Goal: Information Seeking & Learning: Learn about a topic

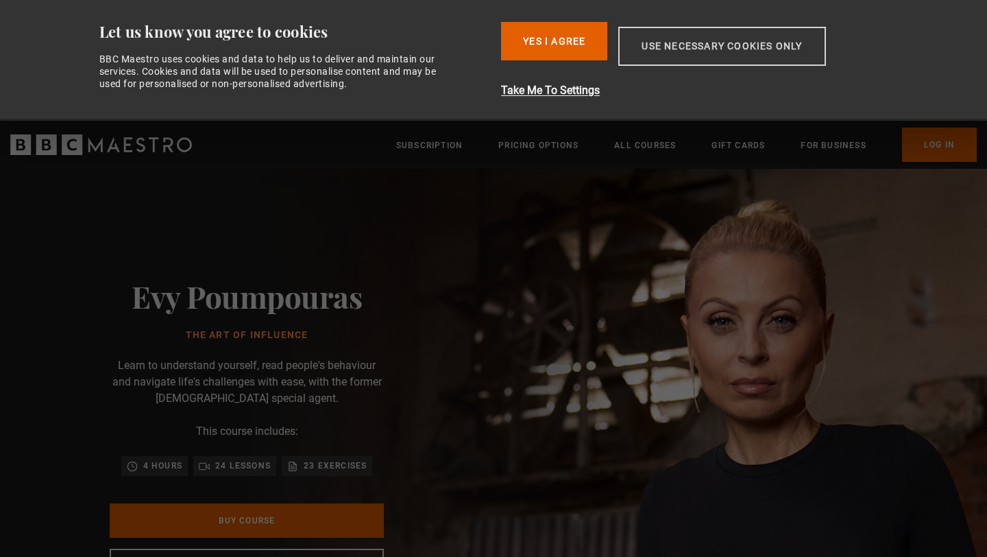
click at [660, 57] on button "Use necessary cookies only" at bounding box center [721, 46] width 207 height 39
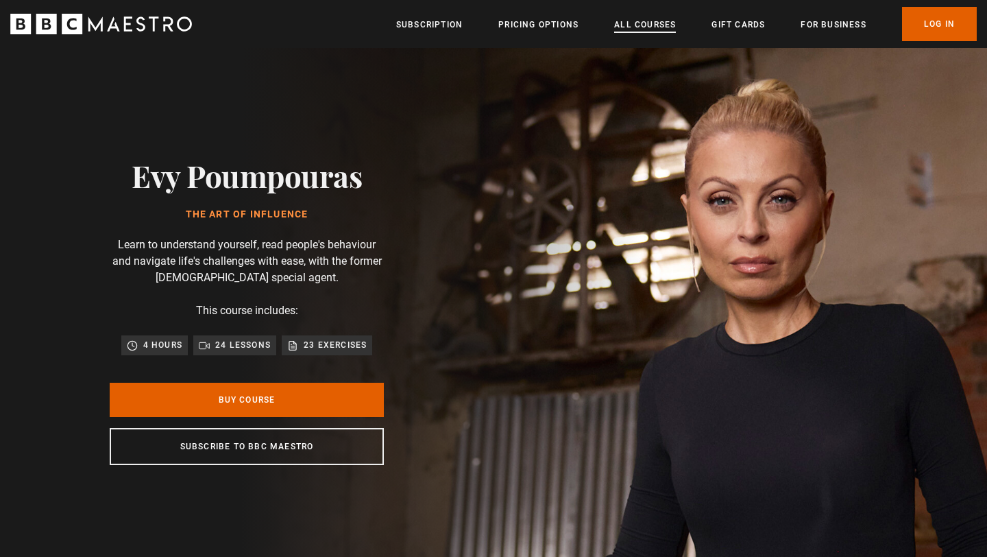
click at [630, 32] on link "All Courses" at bounding box center [645, 25] width 62 height 14
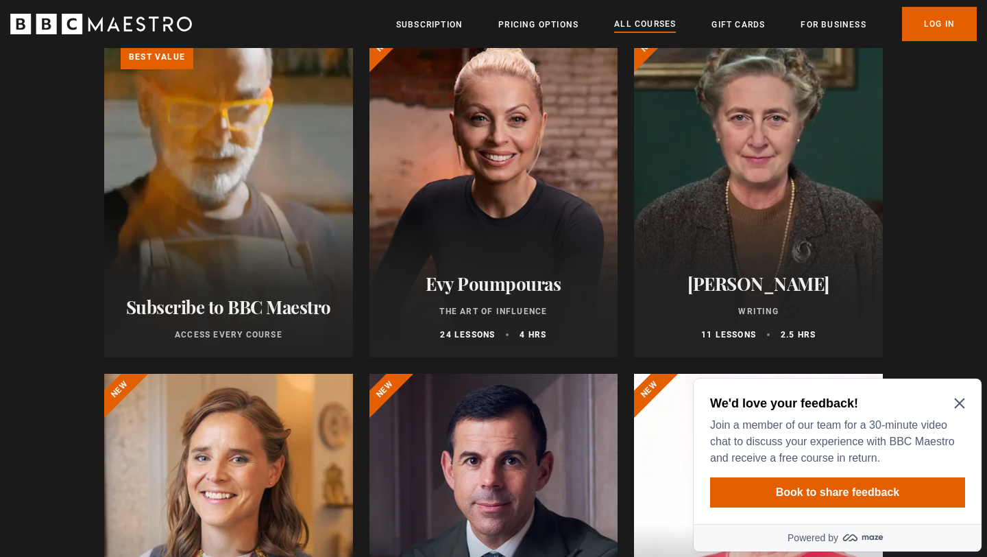
scroll to position [265, 0]
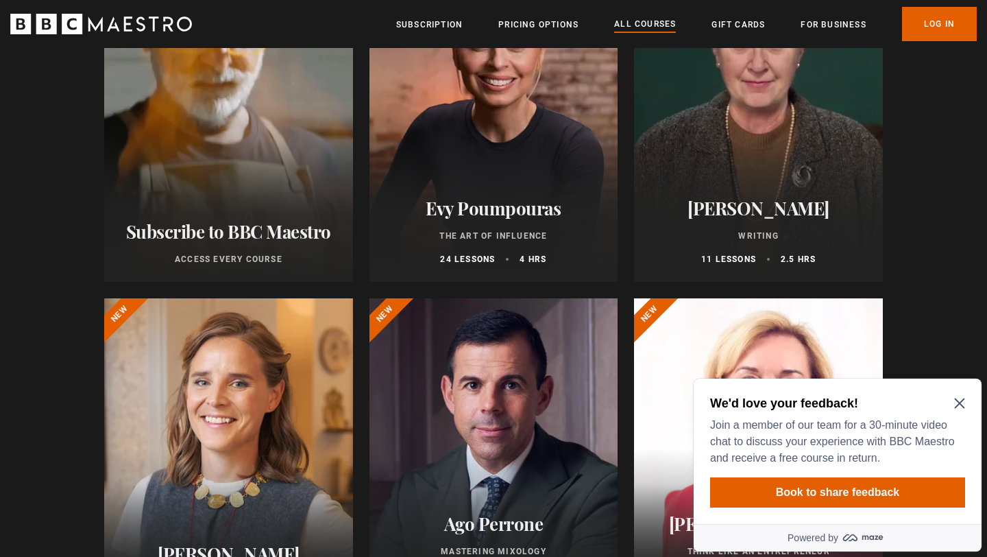
click at [577, 160] on div at bounding box center [493, 117] width 249 height 329
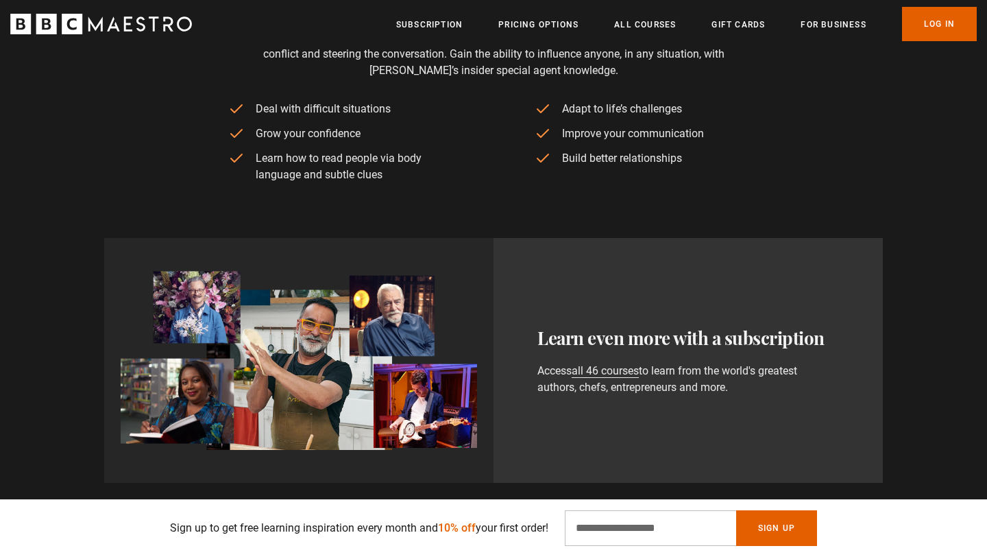
scroll to position [812, 0]
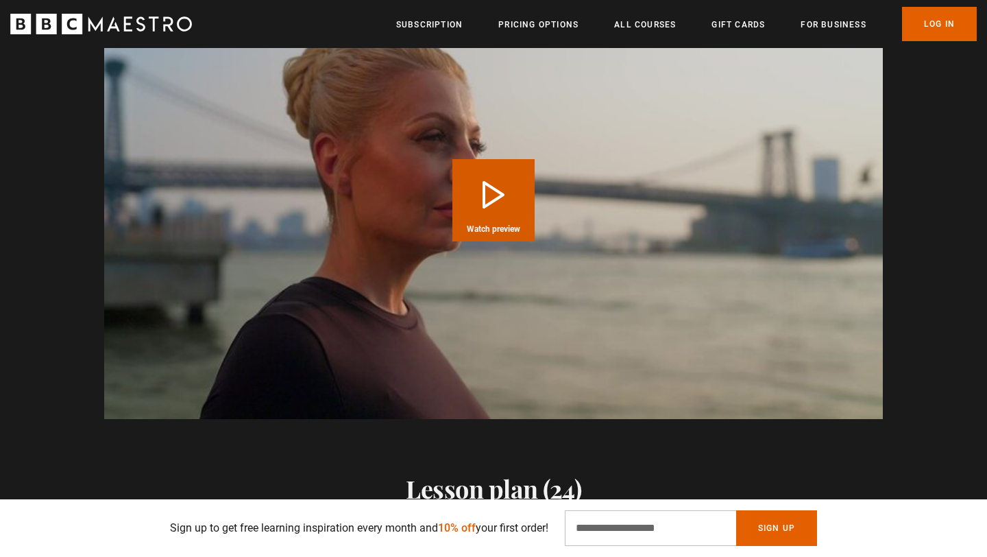
click at [493, 193] on button "Play Course overview for The Art of Influence with [PERSON_NAME] Watch preview" at bounding box center [493, 200] width 82 height 82
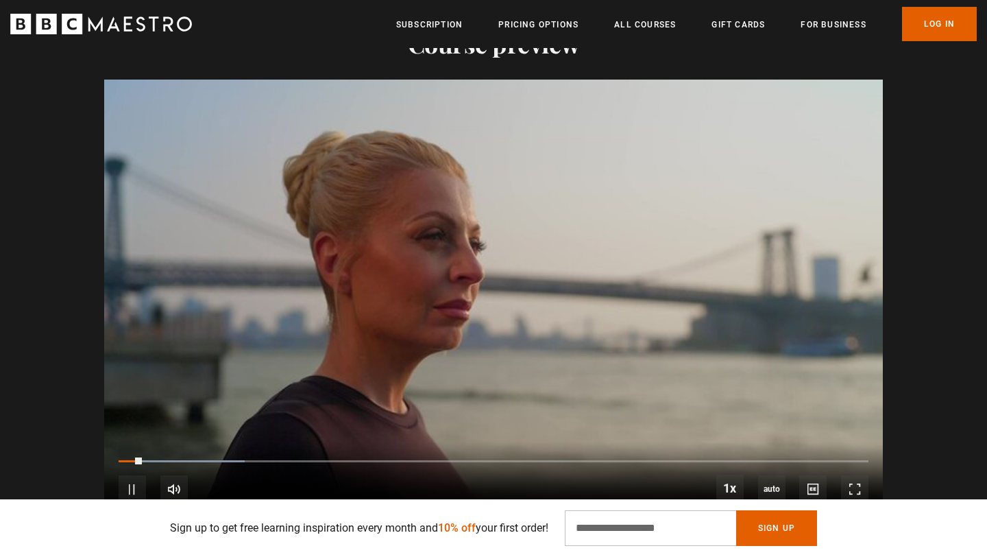
scroll to position [0, 180]
click at [255, 458] on div "10s Skip Back 10 seconds Pause 10s Skip Forward 10 seconds Loaded : 22.49% 0:04…" at bounding box center [493, 479] width 779 height 76
click at [267, 465] on div "10s Skip Back 10 seconds Pause 10s Skip Forward 10 seconds Loaded : 33.74% 0:17…" at bounding box center [493, 479] width 779 height 76
